Goal: Transaction & Acquisition: Purchase product/service

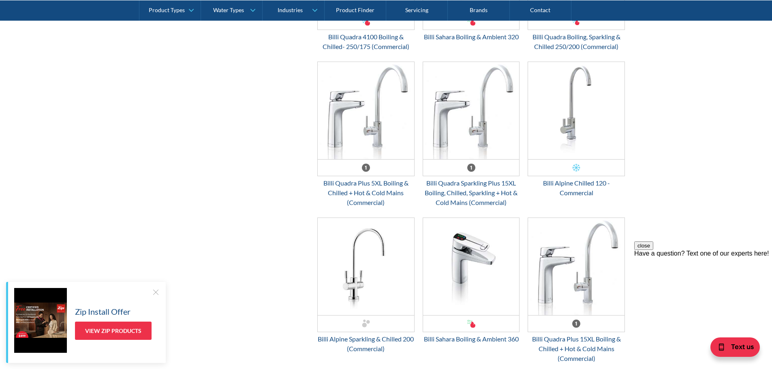
scroll to position [1973, 0]
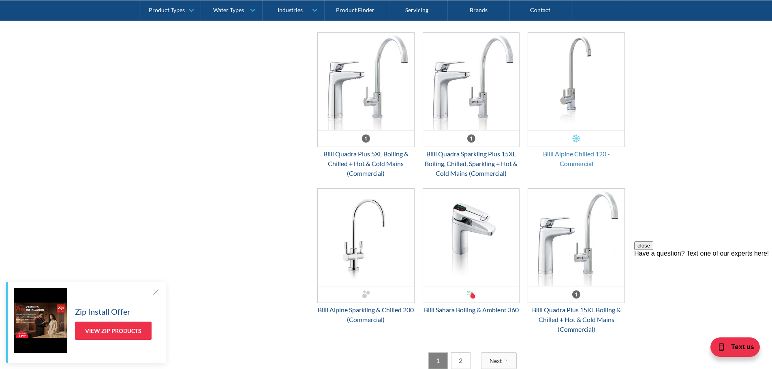
click at [583, 167] on div "Billi Alpine Chilled 120 - Commercial" at bounding box center [576, 158] width 97 height 19
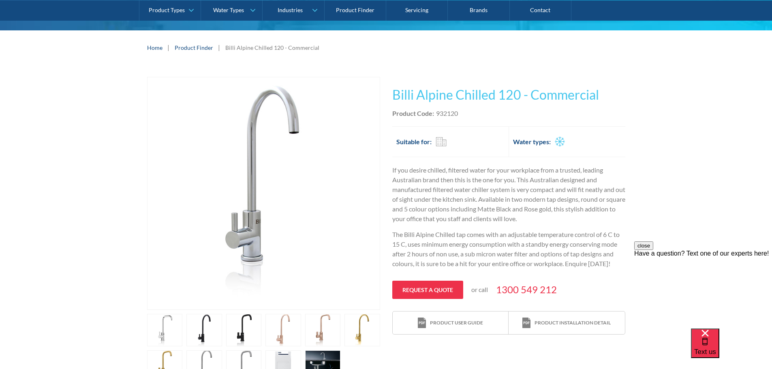
scroll to position [105, 0]
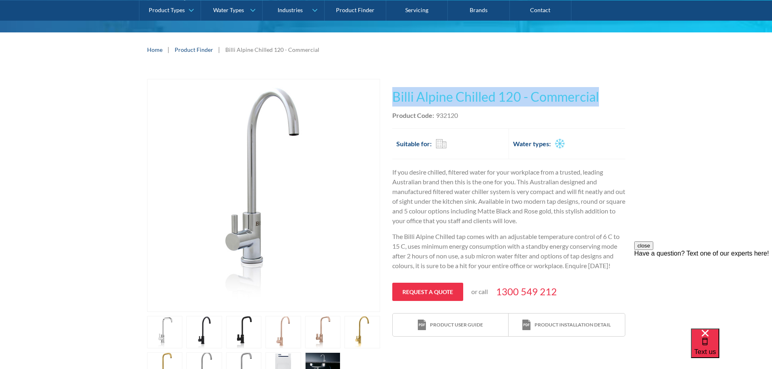
drag, startPoint x: 617, startPoint y: 99, endPoint x: 394, endPoint y: 101, distance: 223.3
click at [394, 101] on h1 "Billi Alpine Chilled 120 - Commercial" at bounding box center [508, 96] width 233 height 19
copy h1 "Billi Alpine Chilled 120 - Commercial"
